Goal: Information Seeking & Learning: Learn about a topic

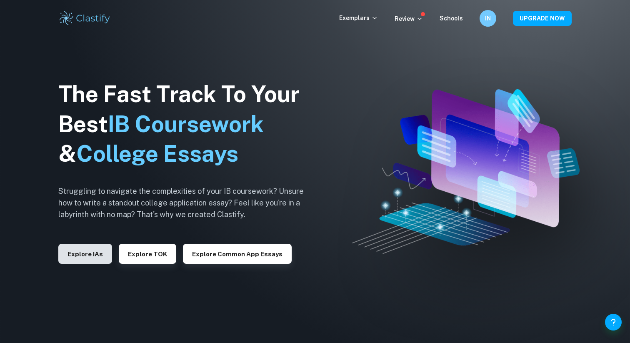
click at [95, 254] on button "Explore IAs" at bounding box center [85, 254] width 54 height 20
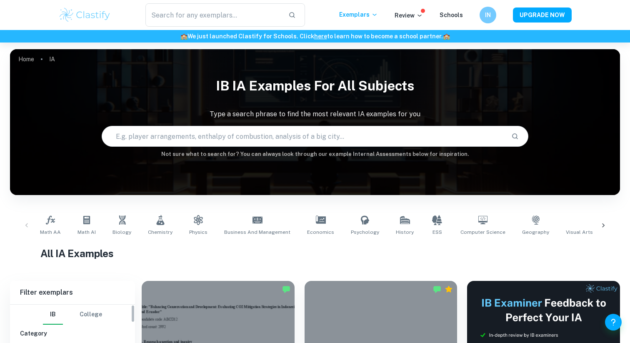
scroll to position [102, 0]
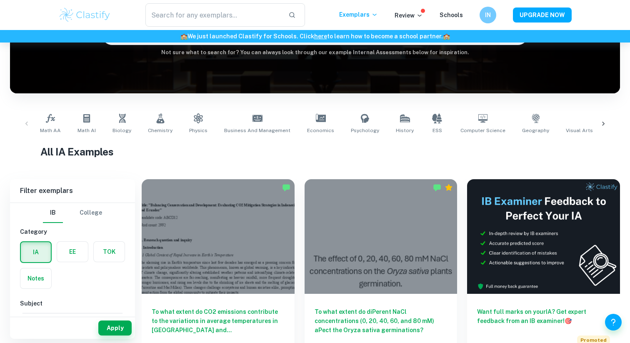
click at [57, 260] on label "button" at bounding box center [72, 251] width 31 height 20
click at [0, 0] on input "radio" at bounding box center [0, 0] width 0 height 0
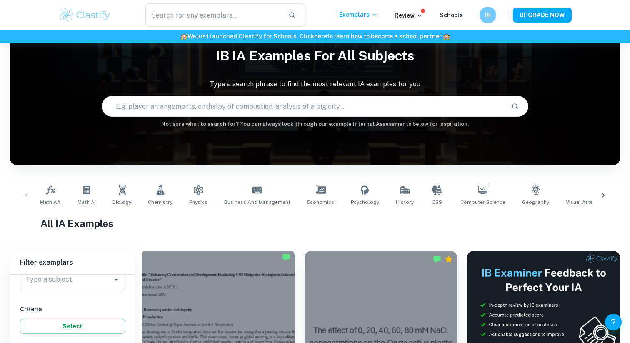
scroll to position [0, 0]
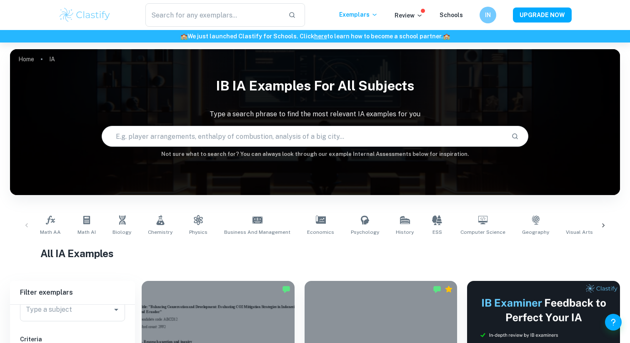
click at [183, 133] on input "text" at bounding box center [303, 135] width 403 height 23
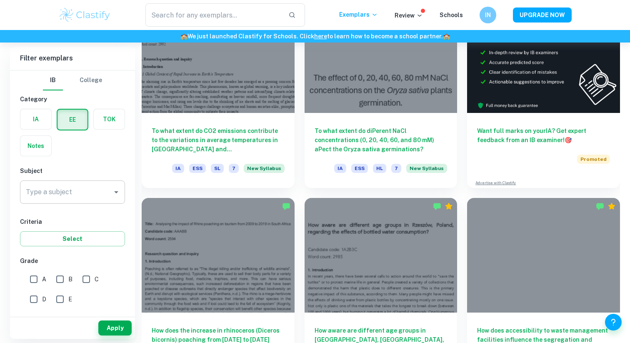
click at [66, 196] on input "Type a subject" at bounding box center [66, 192] width 85 height 16
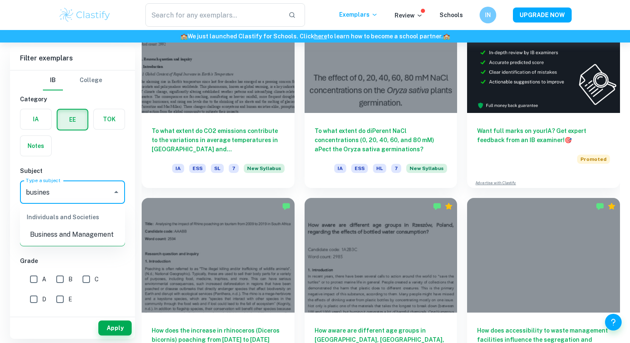
drag, startPoint x: 82, startPoint y: 227, endPoint x: 82, endPoint y: 243, distance: 15.8
click at [82, 227] on li "Business and Management" at bounding box center [72, 234] width 105 height 15
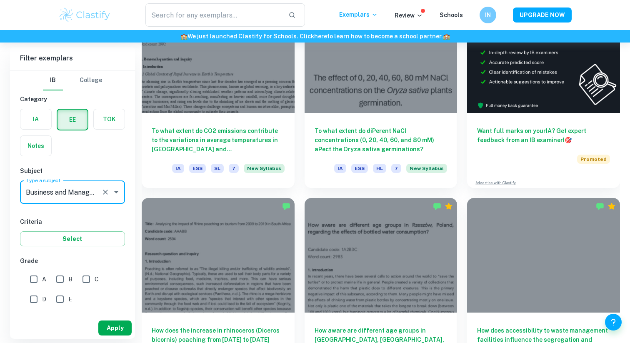
type input "Business and Management"
click at [117, 334] on button "Apply" at bounding box center [114, 327] width 33 height 15
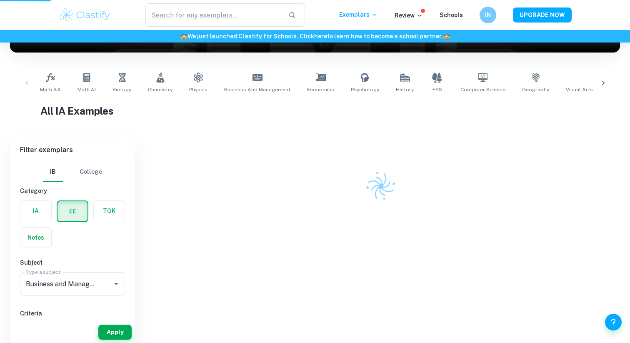
scroll to position [130, 0]
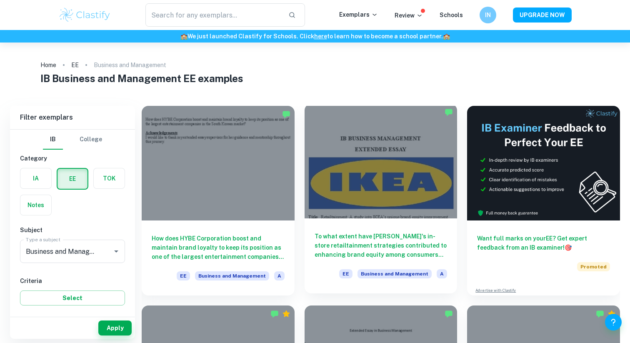
click at [353, 185] on div at bounding box center [380, 161] width 153 height 114
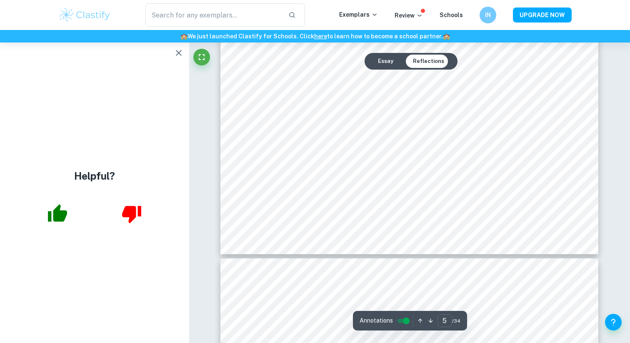
scroll to position [2867, 0]
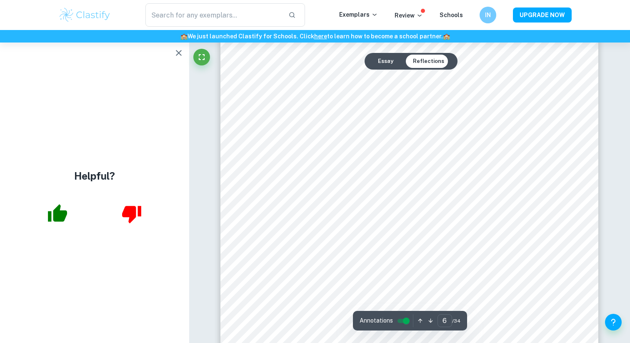
click at [179, 50] on icon "button" at bounding box center [179, 53] width 10 height 10
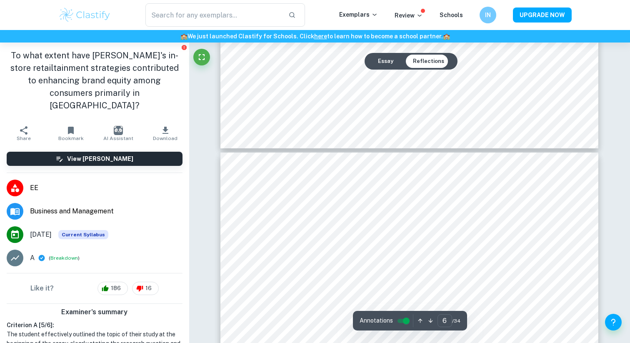
type input "7"
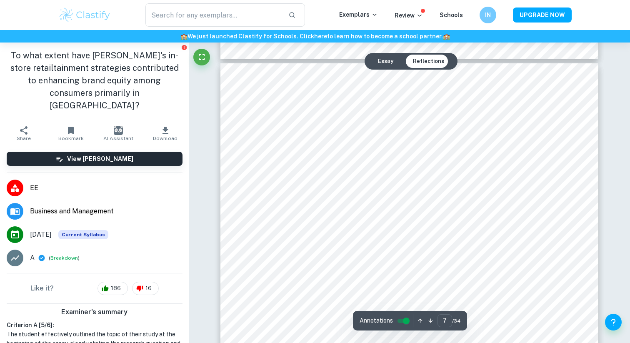
scroll to position [3397, 0]
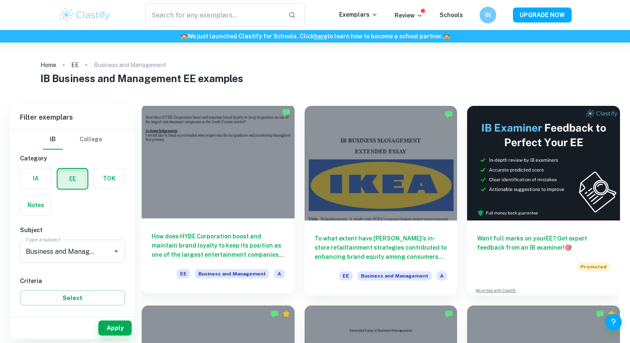
click at [261, 179] on div at bounding box center [218, 161] width 153 height 114
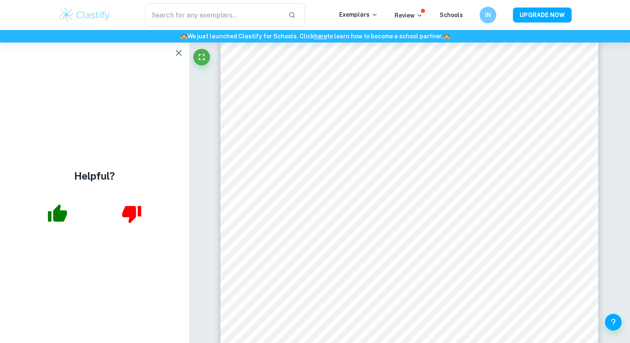
scroll to position [1809, 0]
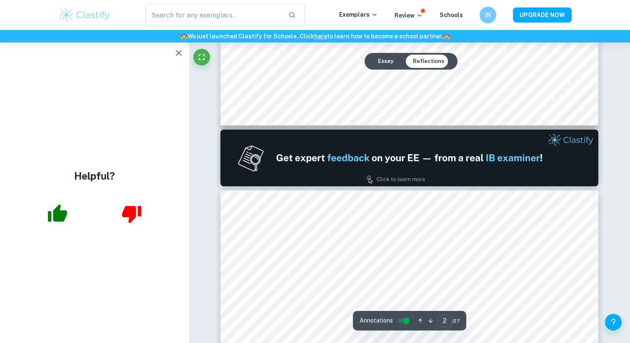
type input "1"
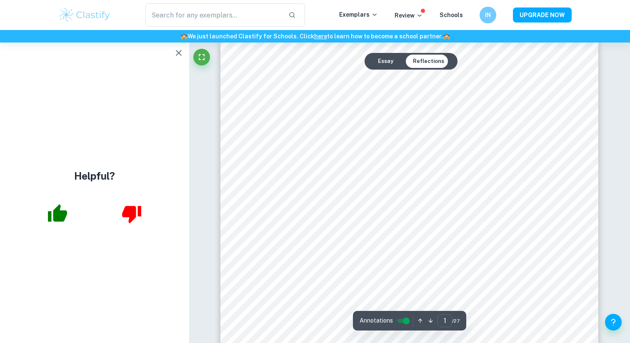
scroll to position [0, 0]
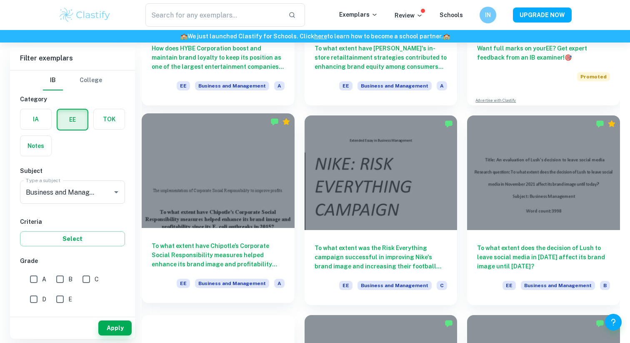
scroll to position [191, 0]
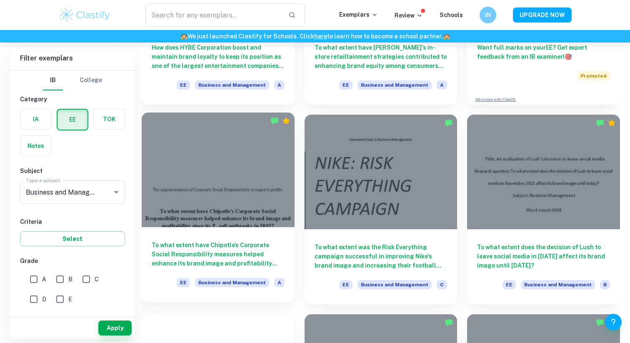
click at [222, 184] on div at bounding box center [218, 169] width 153 height 114
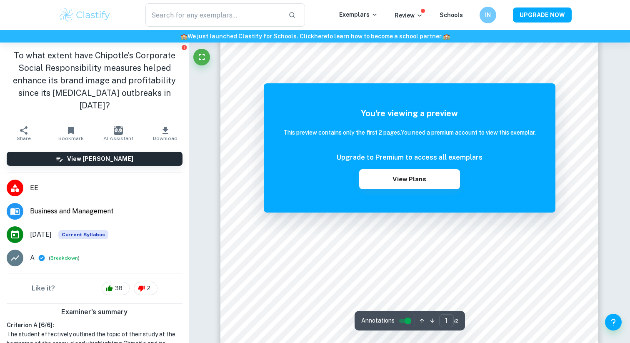
scroll to position [63, 0]
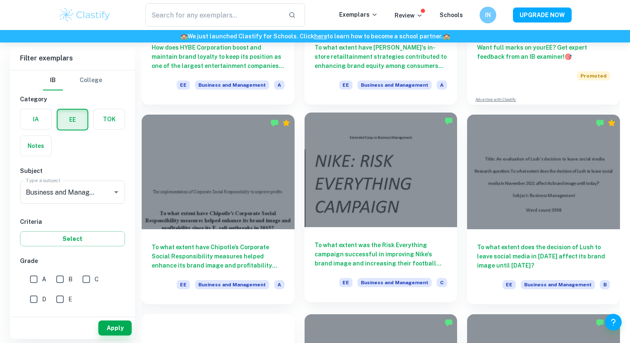
click at [394, 204] on div at bounding box center [380, 169] width 153 height 114
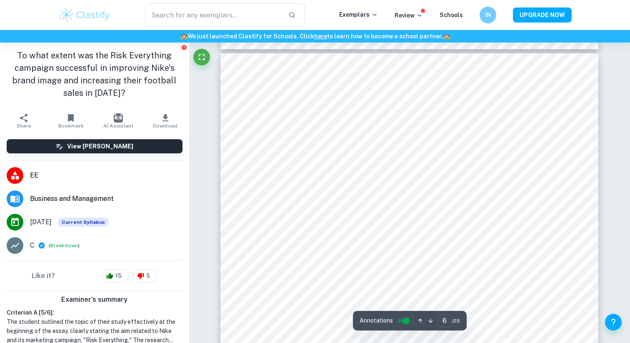
scroll to position [2586, 0]
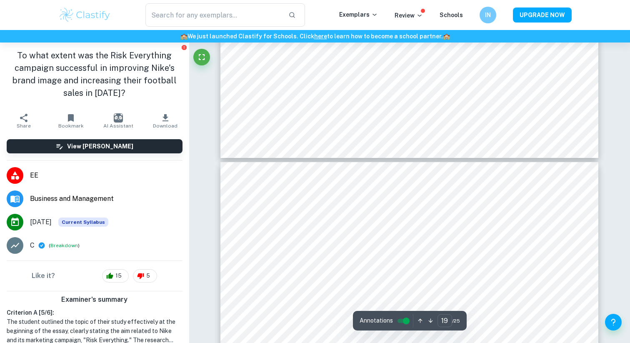
type input "18"
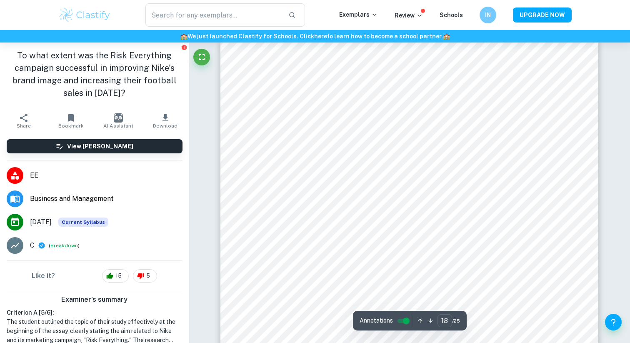
scroll to position [8637, 0]
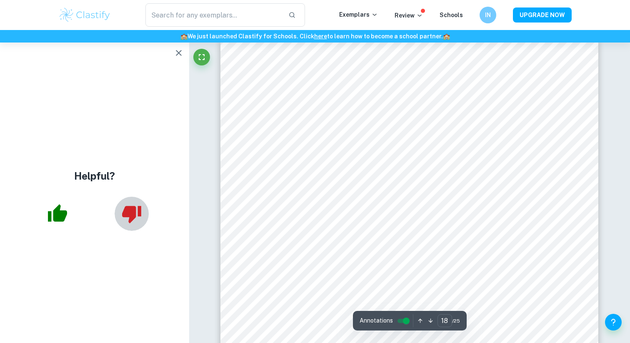
click at [130, 217] on icon "button" at bounding box center [131, 214] width 19 height 17
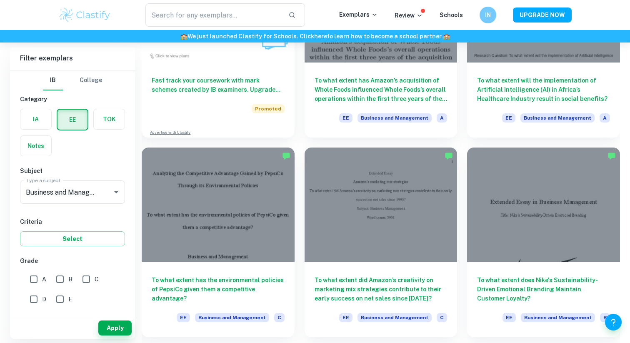
scroll to position [553, 0]
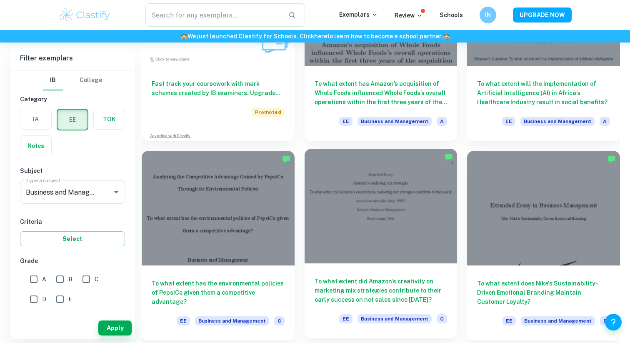
click at [348, 222] on div at bounding box center [380, 206] width 153 height 114
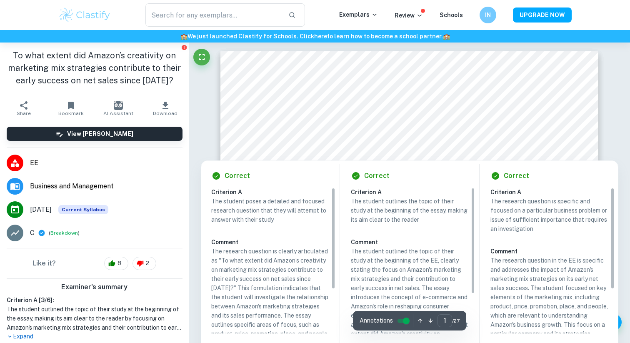
click at [363, 186] on div "Correct Criterion A The student outlines the topic of their study at the beginn…" at bounding box center [409, 271] width 137 height 221
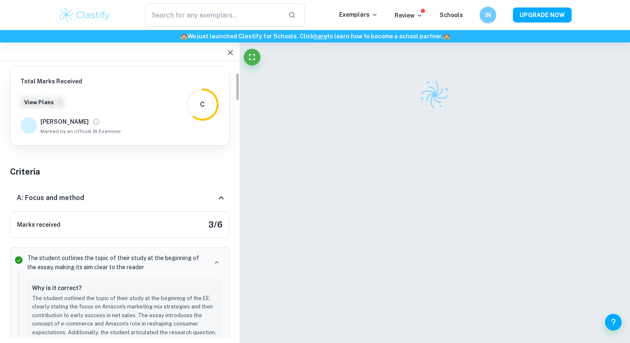
scroll to position [60, 0]
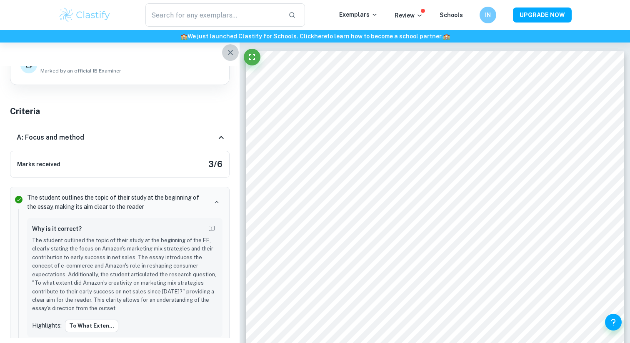
click at [228, 53] on icon "button" at bounding box center [230, 52] width 10 height 10
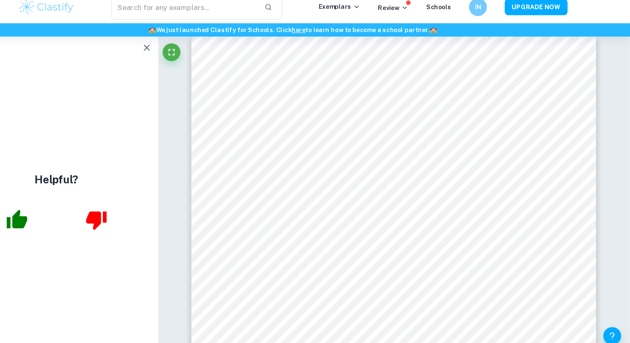
scroll to position [1207, 0]
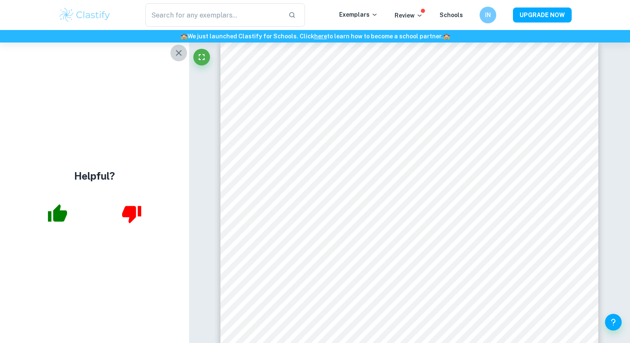
click at [177, 50] on icon "button" at bounding box center [179, 53] width 10 height 10
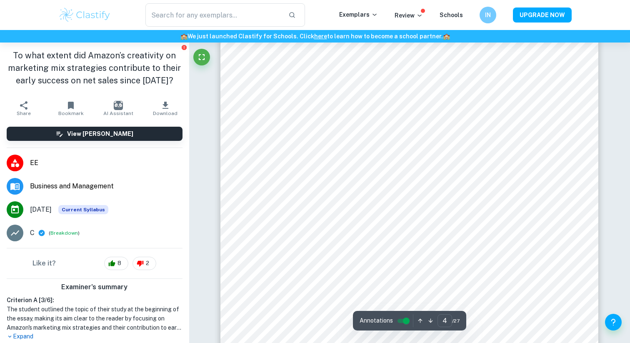
scroll to position [1951, 0]
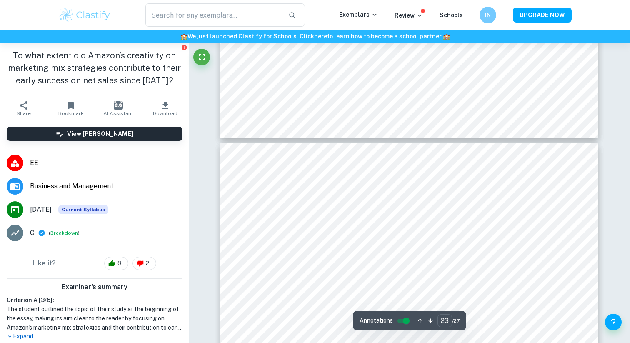
type input "24"
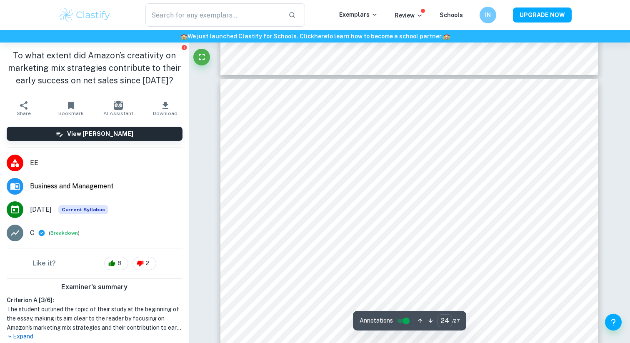
scroll to position [12996, 0]
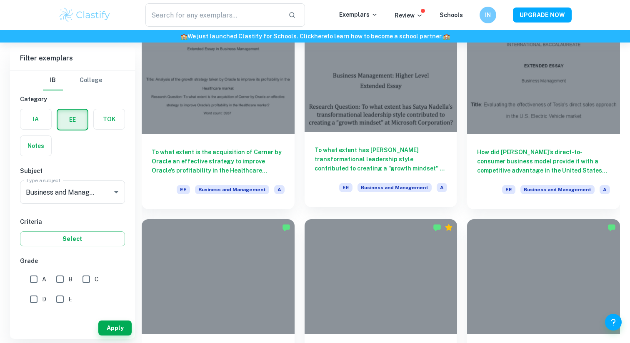
scroll to position [883, 0]
